Goal: Task Accomplishment & Management: Manage account settings

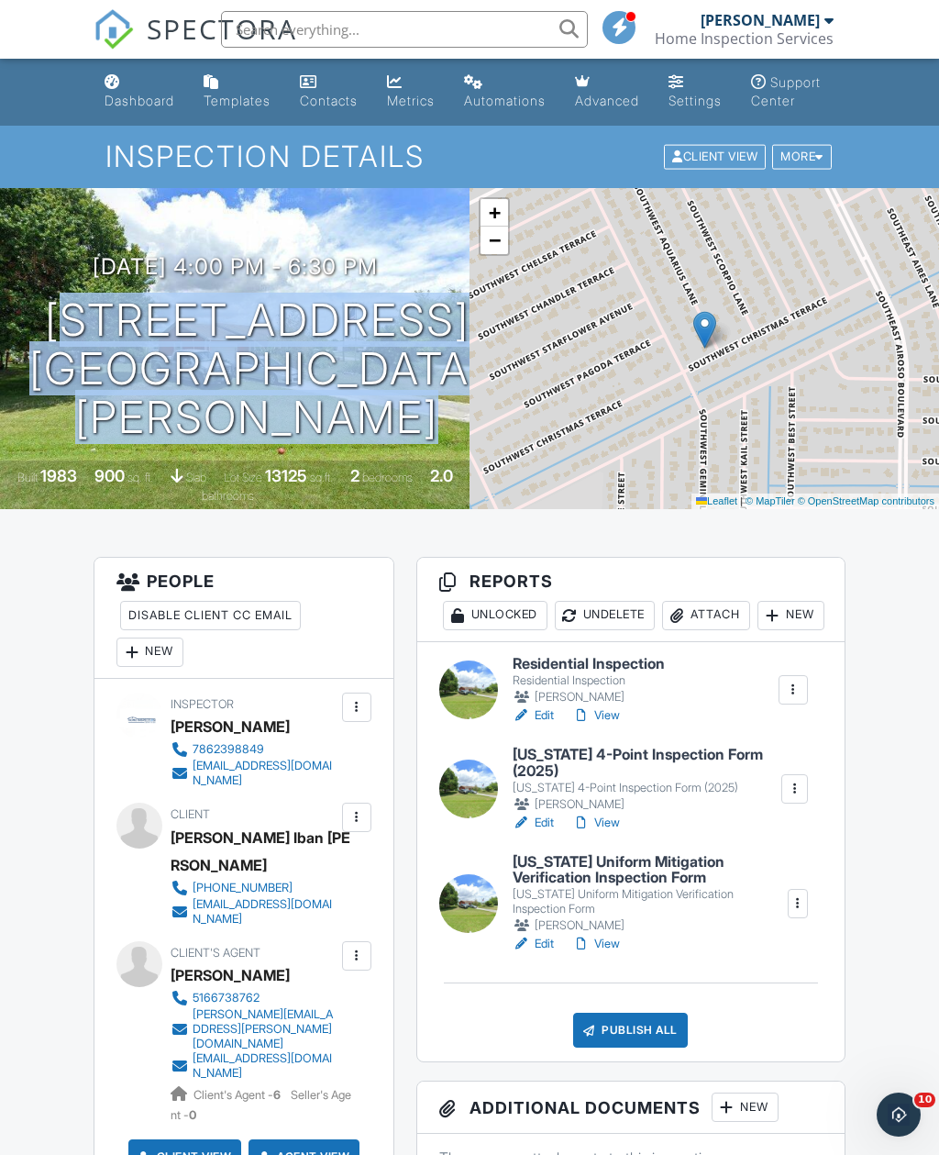
click at [645, 1043] on div "Publish All" at bounding box center [630, 1030] width 115 height 35
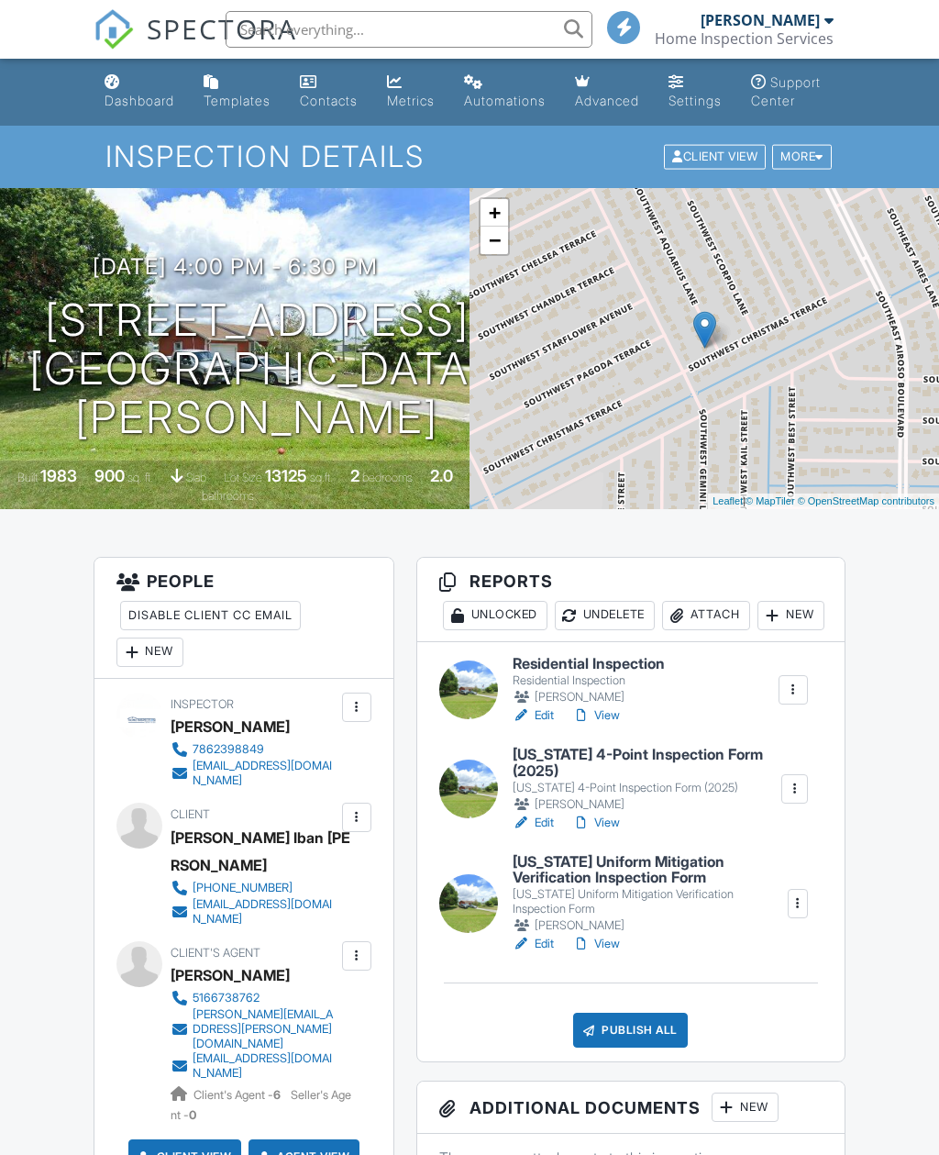
click at [629, 1047] on div "Publish All" at bounding box center [630, 1030] width 115 height 35
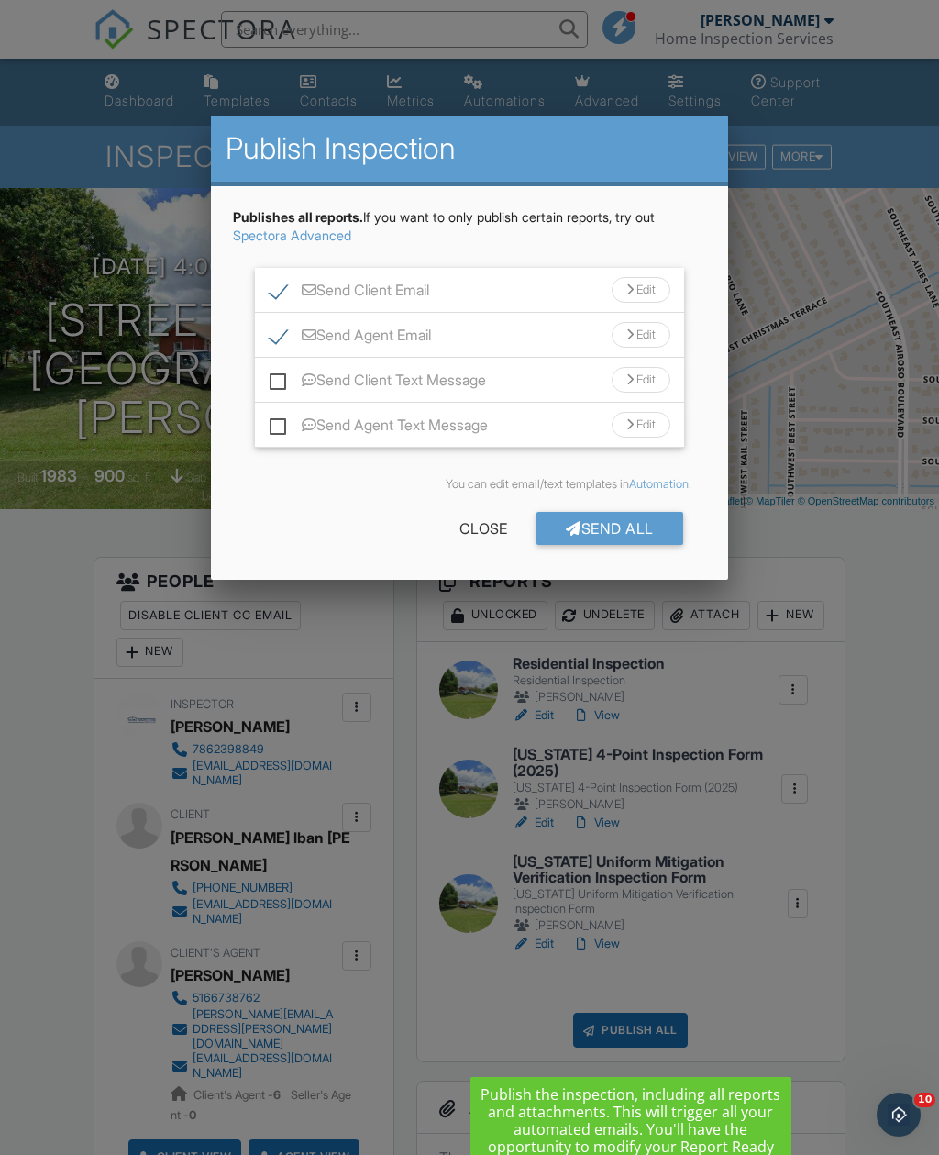
click at [261, 375] on div "Send Client Text Message Edit" at bounding box center [469, 380] width 428 height 45
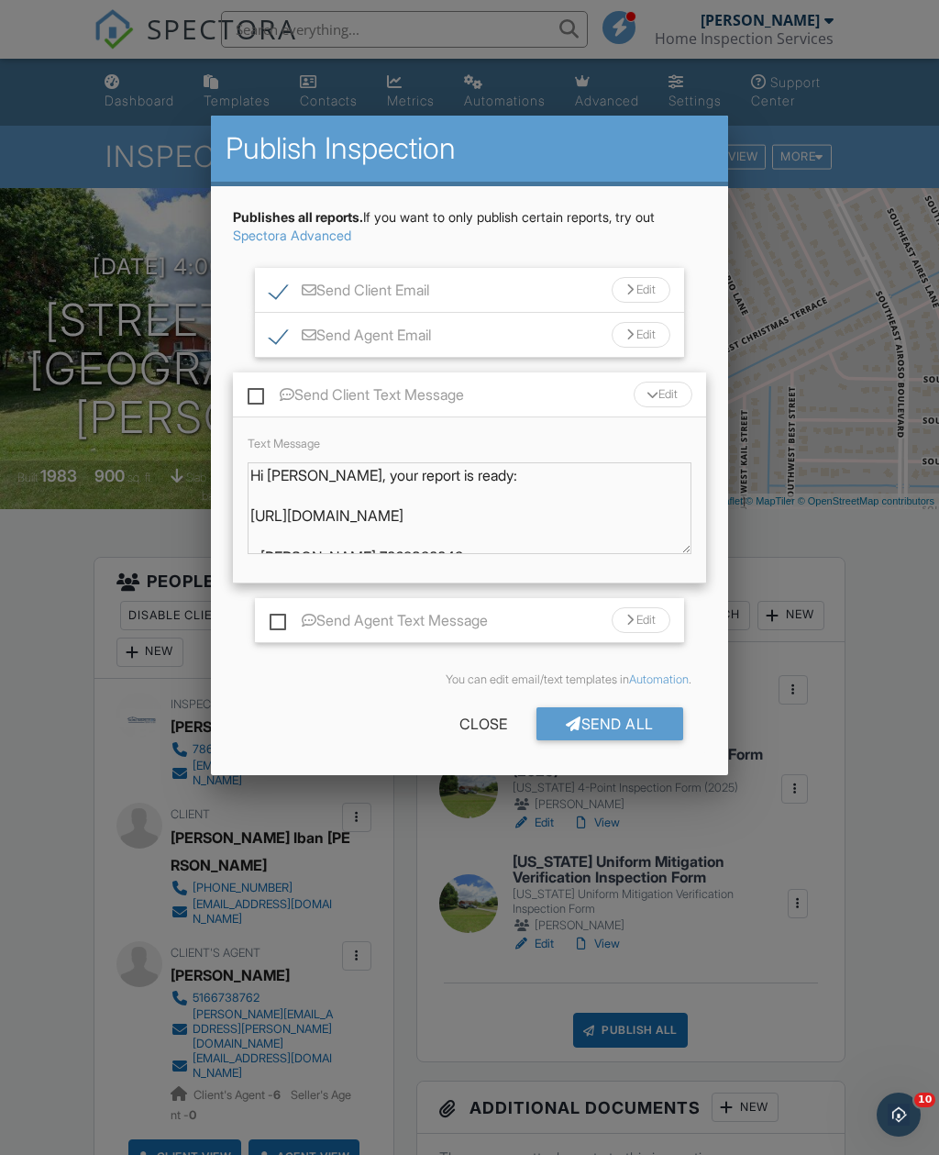
click at [259, 402] on label "Send Client Text Message" at bounding box center [356, 397] width 216 height 23
click at [259, 392] on input "Send Client Text Message" at bounding box center [254, 386] width 12 height 12
checkbox input "true"
click at [285, 622] on label "Send Agent Text Message" at bounding box center [379, 623] width 218 height 23
click at [282, 617] on input "Send Agent Text Message" at bounding box center [276, 611] width 12 height 12
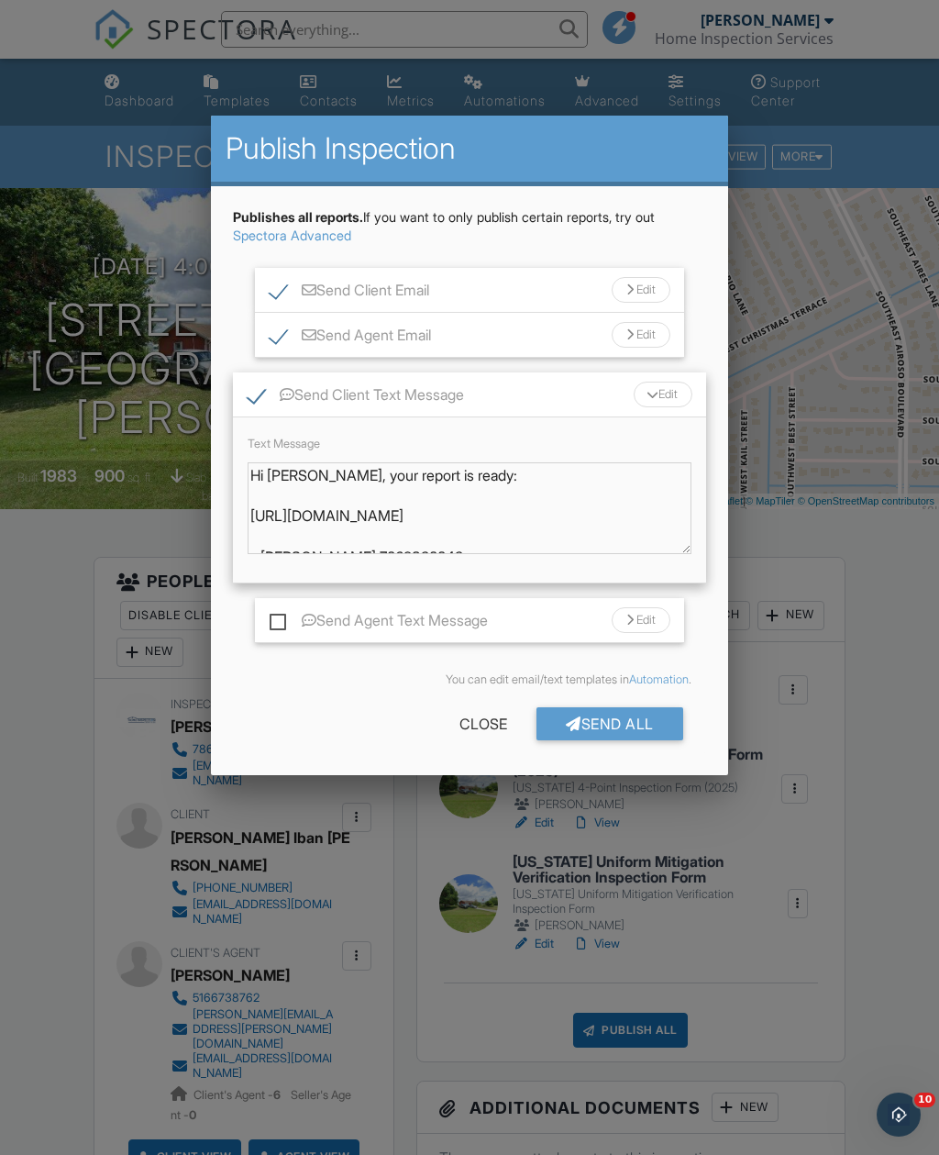
checkbox input "true"
click at [635, 730] on div "Send All" at bounding box center [610, 723] width 147 height 33
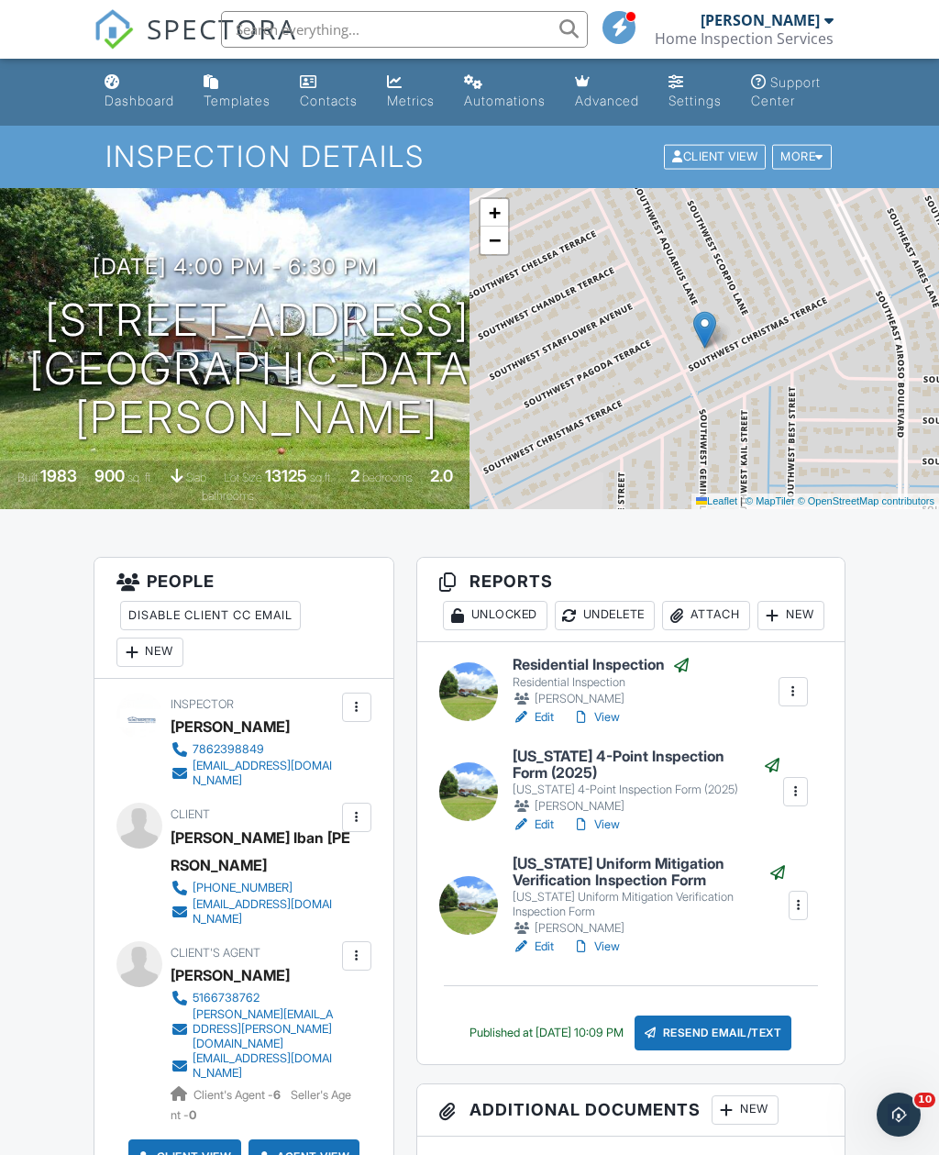
click at [550, 726] on link "Edit" at bounding box center [533, 717] width 41 height 18
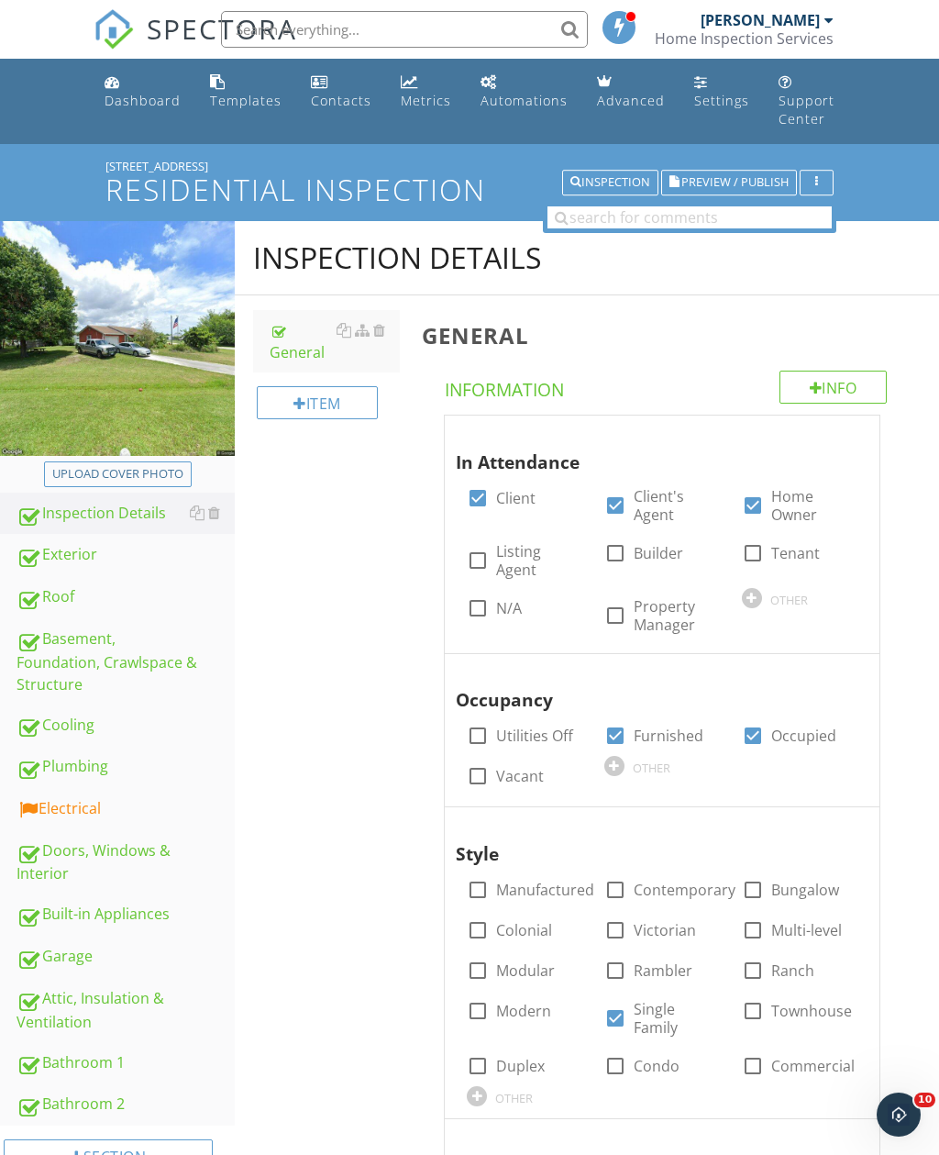
click at [115, 463] on button "Upload cover photo" at bounding box center [118, 474] width 148 height 26
type input "C:\fakepath\IMG_9264.jpeg"
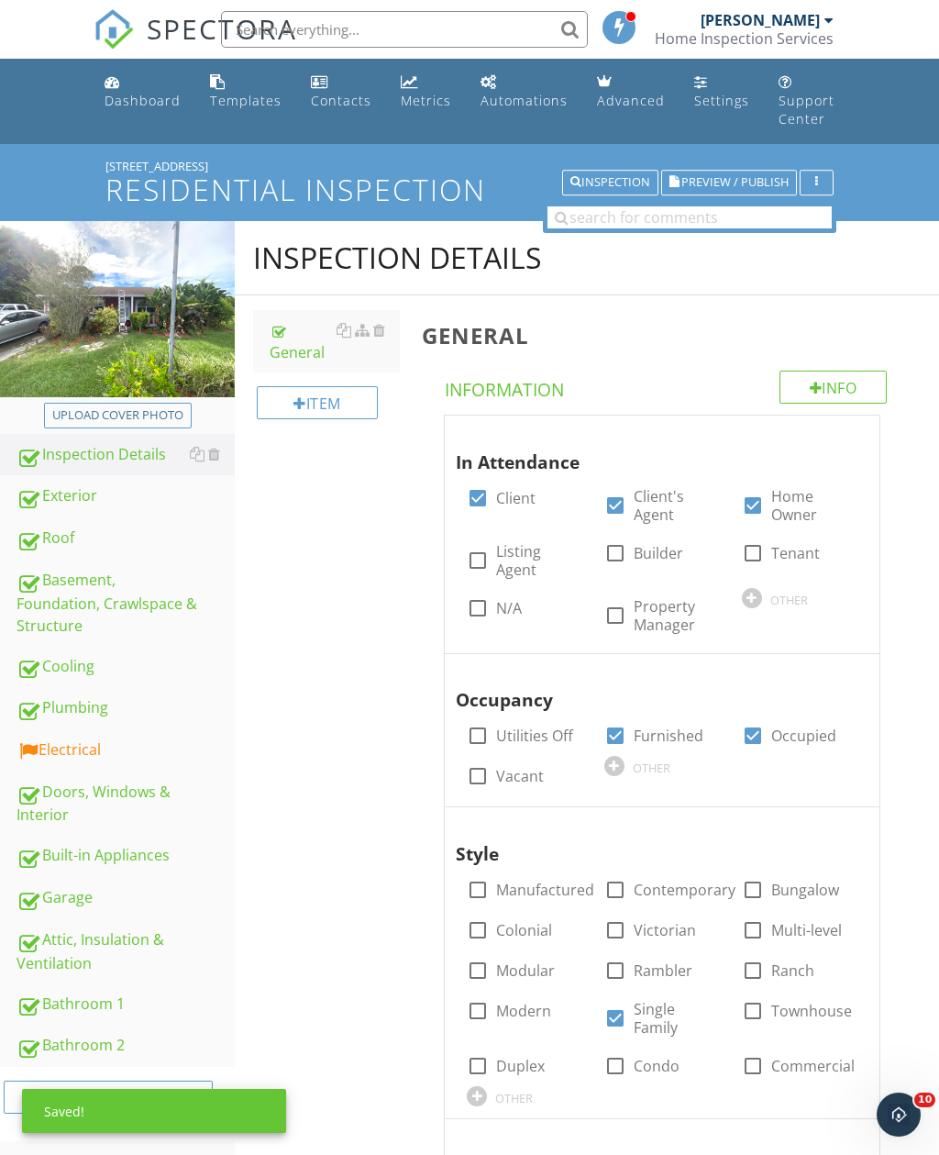
click at [648, 182] on div "Inspection" at bounding box center [611, 182] width 80 height 13
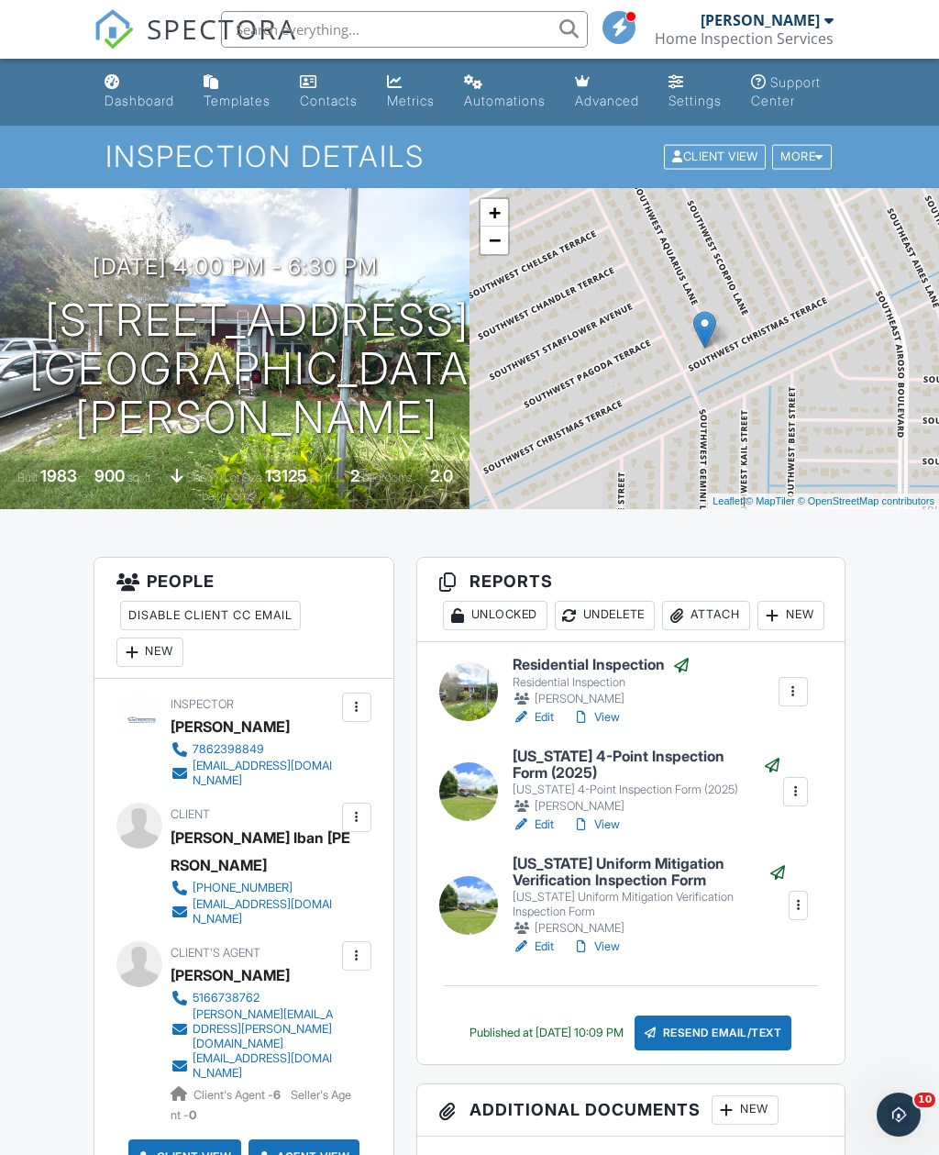
click at [548, 834] on link "Edit" at bounding box center [533, 824] width 41 height 18
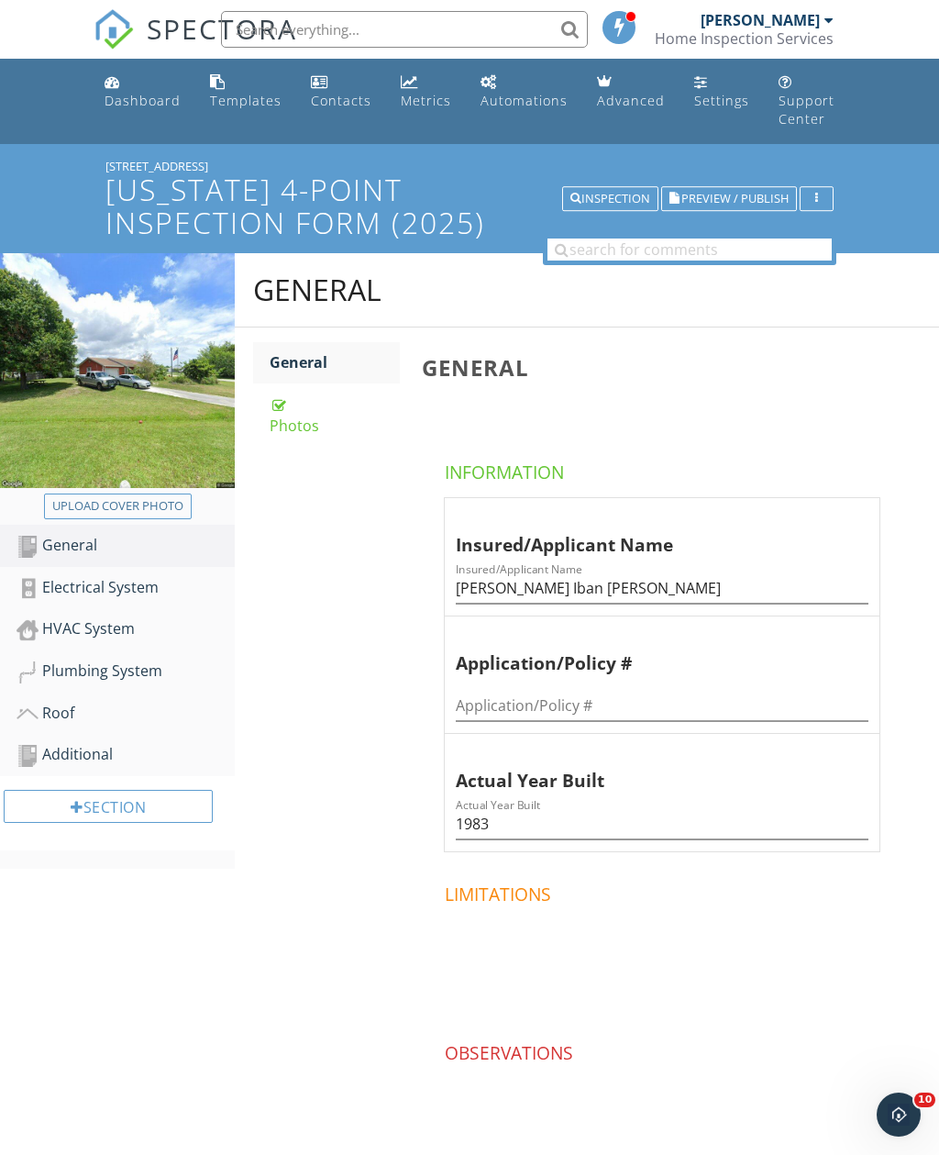
click at [78, 505] on div "Upload cover photo" at bounding box center [117, 506] width 131 height 18
type input "C:\fakepath\IMG_9264.jpeg"
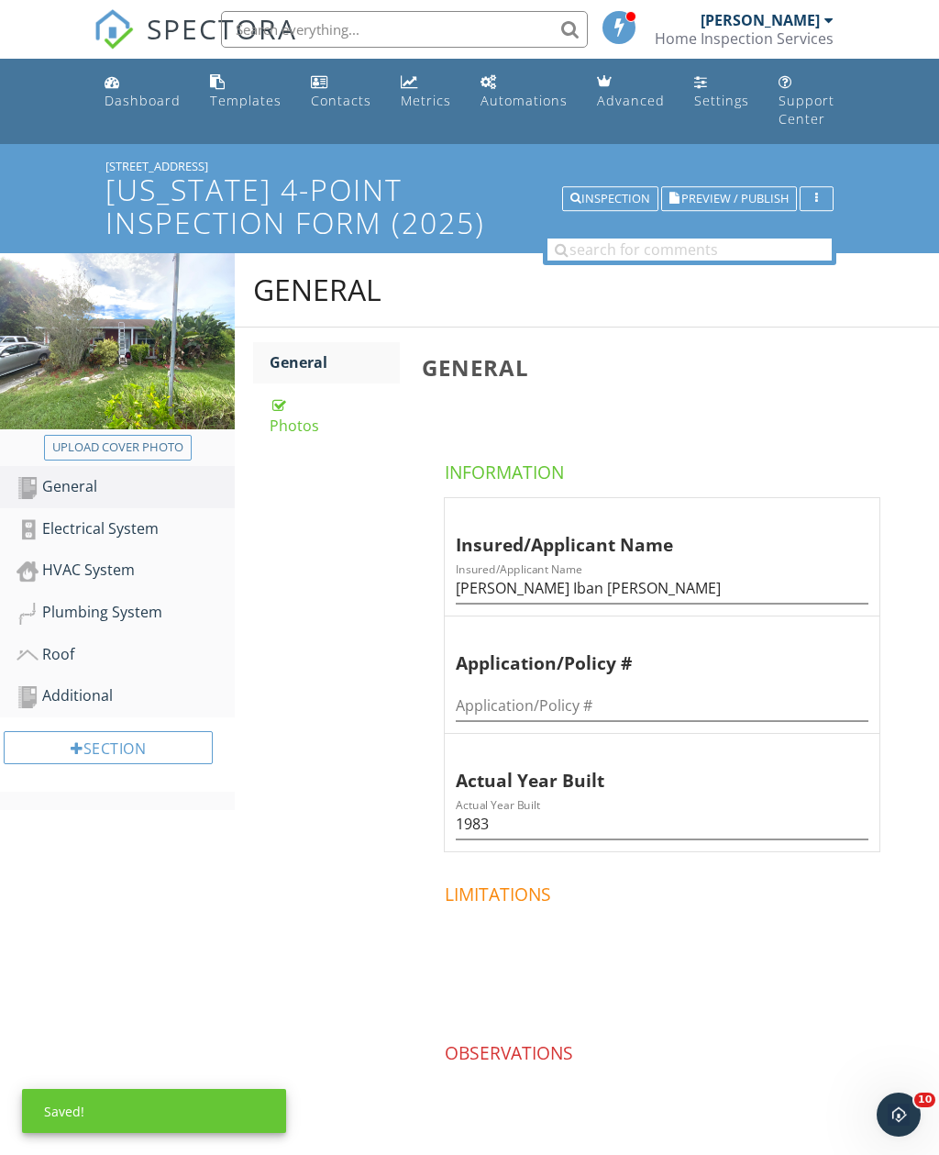
click at [619, 202] on div "Inspection" at bounding box center [611, 199] width 80 height 13
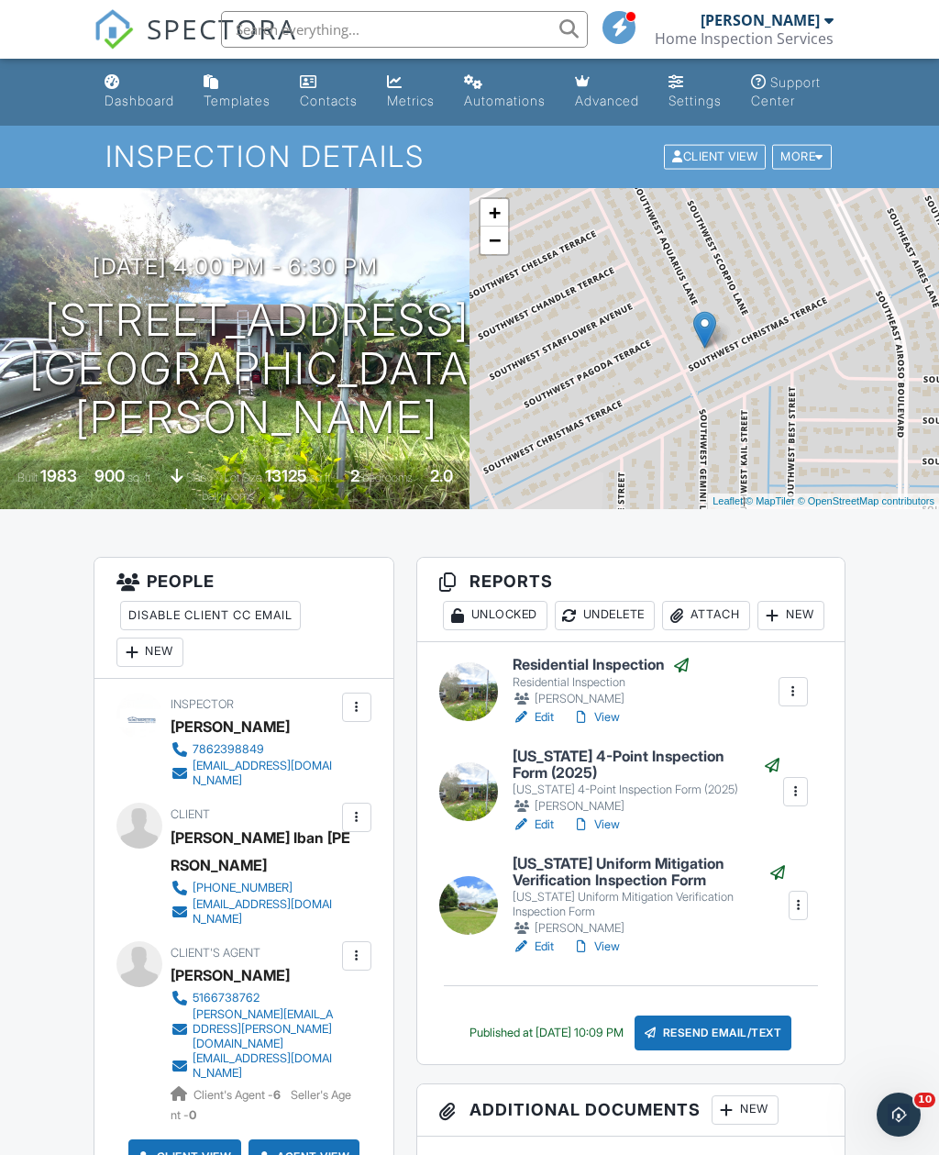
click at [546, 956] on link "Edit" at bounding box center [533, 946] width 41 height 18
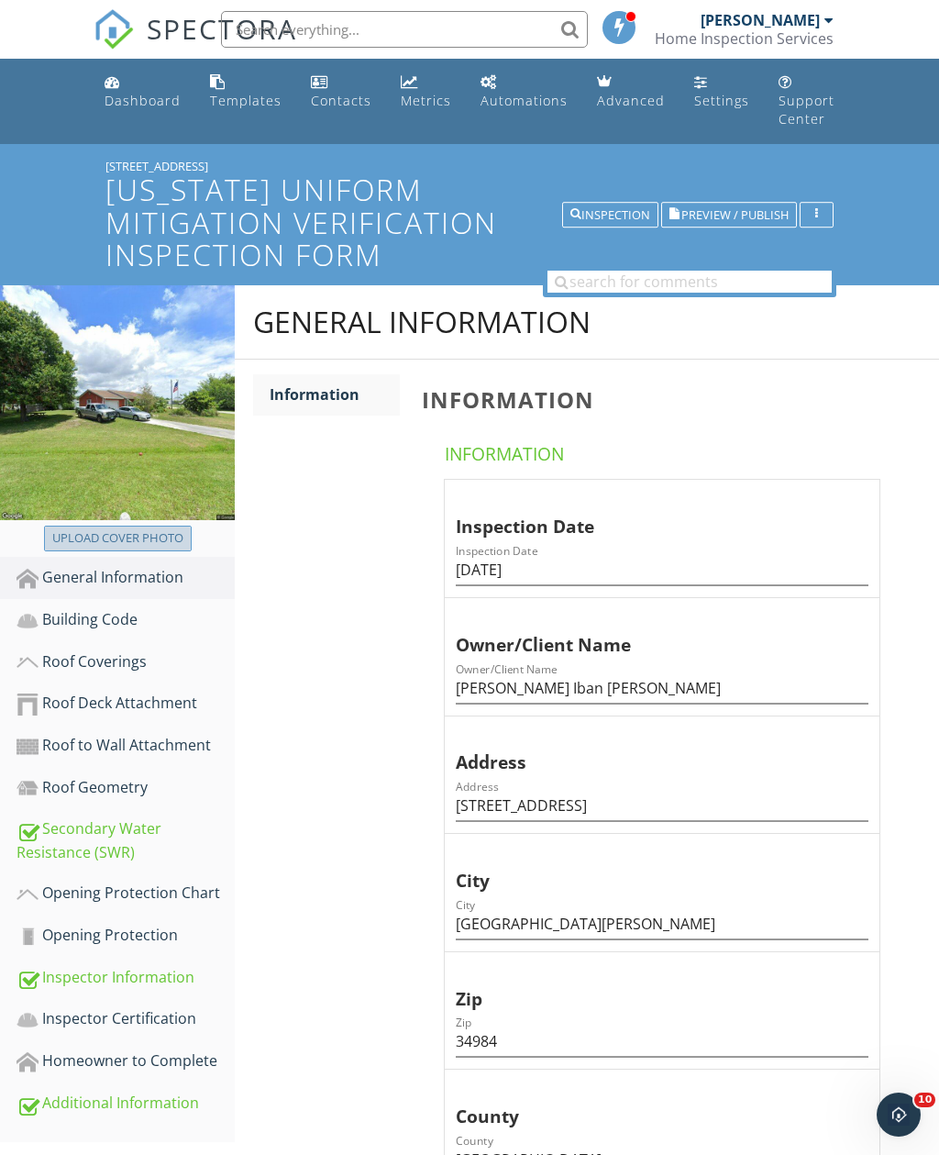
click at [93, 543] on div "Upload cover photo" at bounding box center [117, 538] width 131 height 18
type input "C:\fakepath\IMG_9264.jpeg"
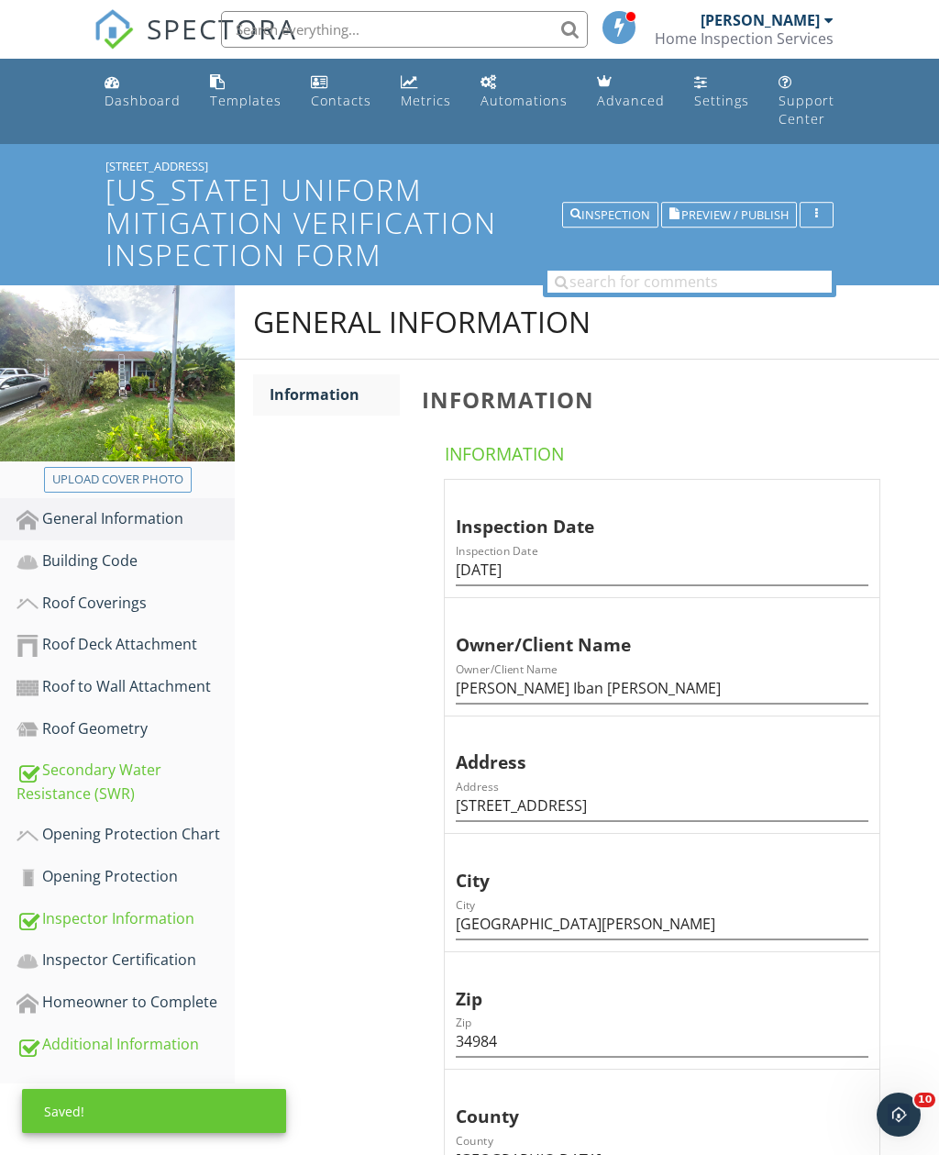
click at [633, 215] on div "Inspection" at bounding box center [611, 214] width 80 height 13
